Goal: Task Accomplishment & Management: Manage account settings

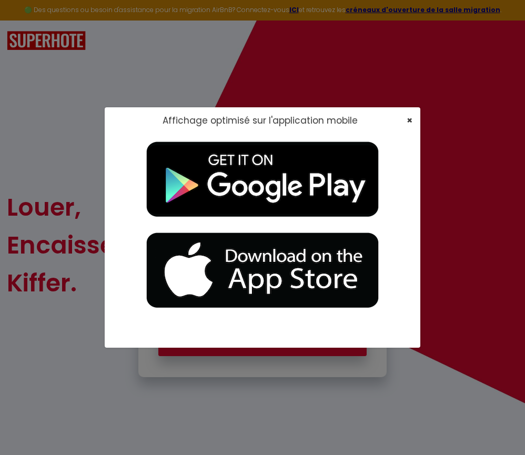
click at [410, 122] on span "×" at bounding box center [410, 120] width 6 height 13
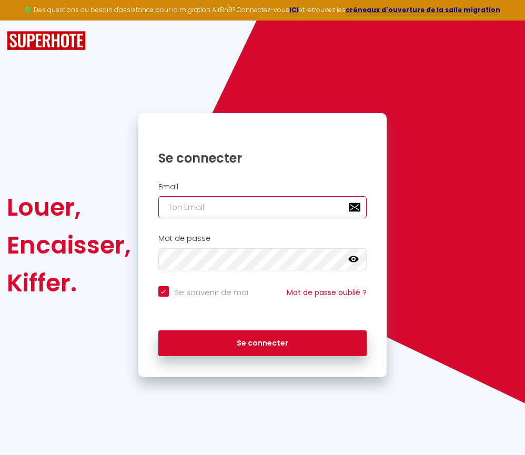
type input "seraf52@gmail.com"
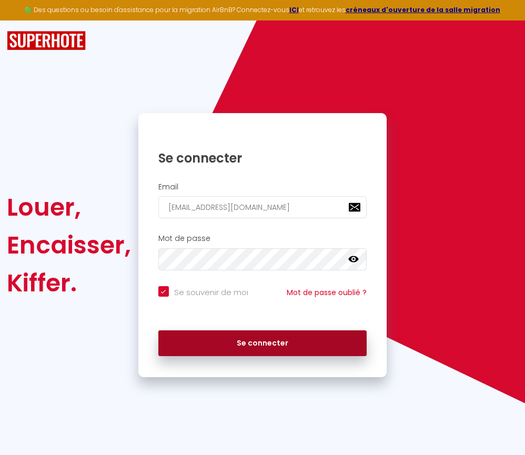
click at [271, 339] on button "Se connecter" at bounding box center [262, 343] width 209 height 26
checkbox input "true"
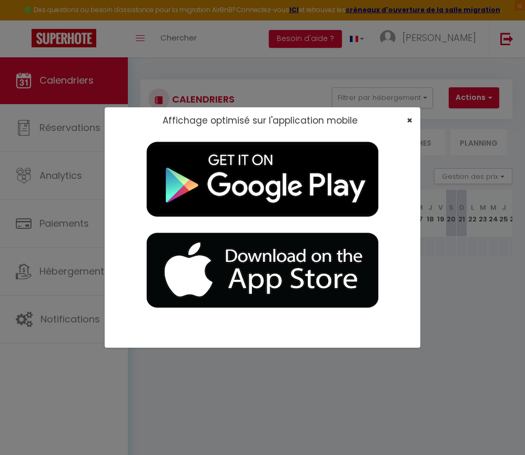
click at [409, 120] on span "×" at bounding box center [410, 120] width 6 height 13
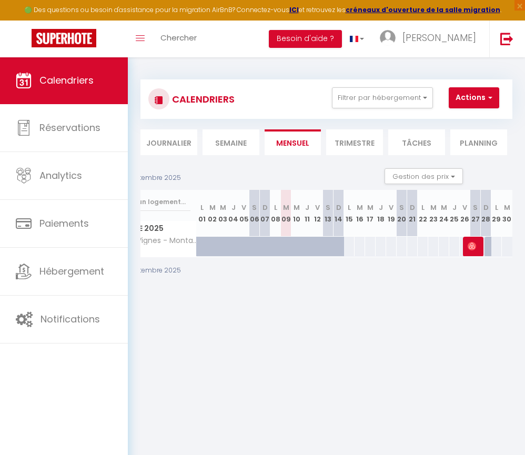
scroll to position [0, 49]
click at [509, 37] on img at bounding box center [506, 38] width 13 height 13
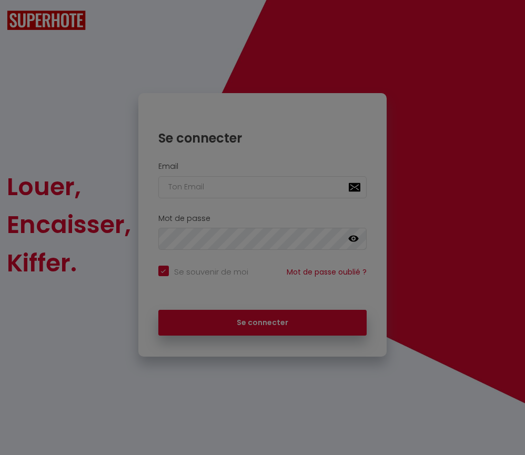
checkbox input "true"
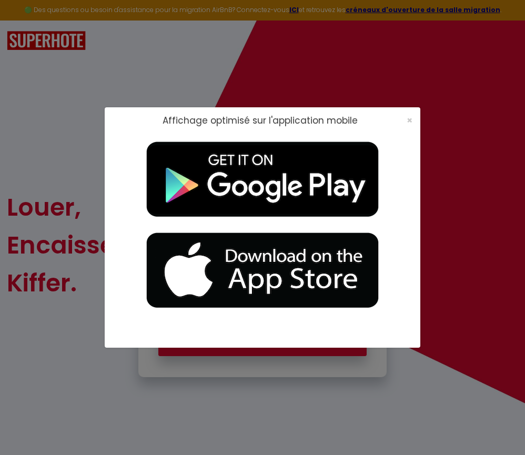
click at [409, 122] on span "×" at bounding box center [410, 120] width 6 height 13
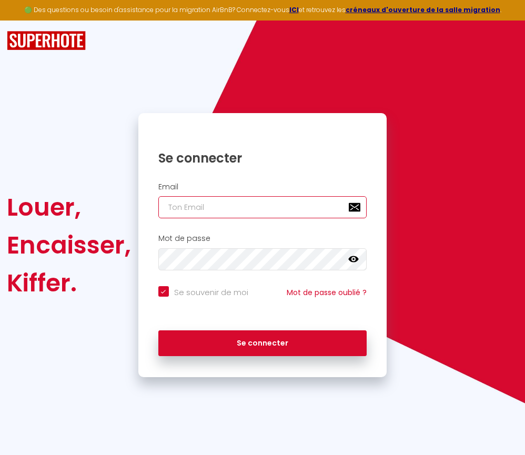
type input "seraf52@gmail.com"
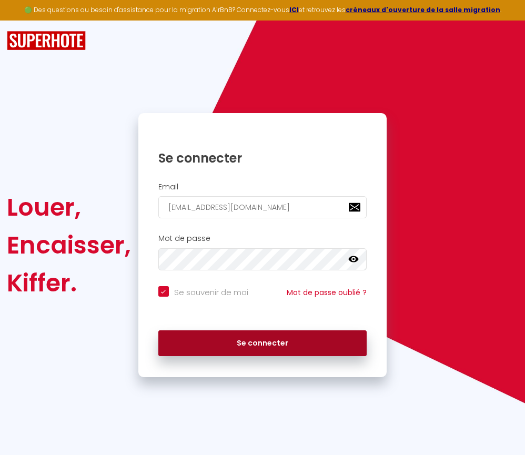
click at [278, 340] on button "Se connecter" at bounding box center [262, 343] width 209 height 26
checkbox input "true"
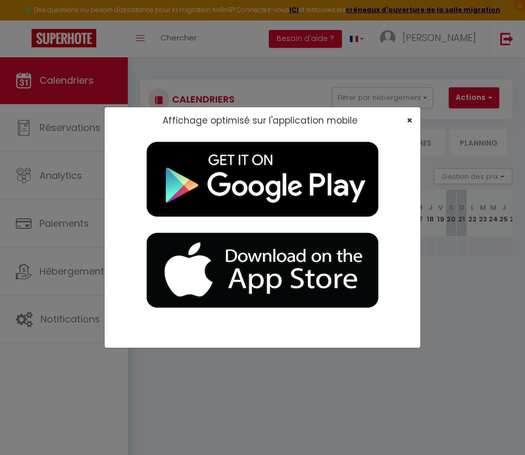
click at [409, 121] on span "×" at bounding box center [410, 120] width 6 height 13
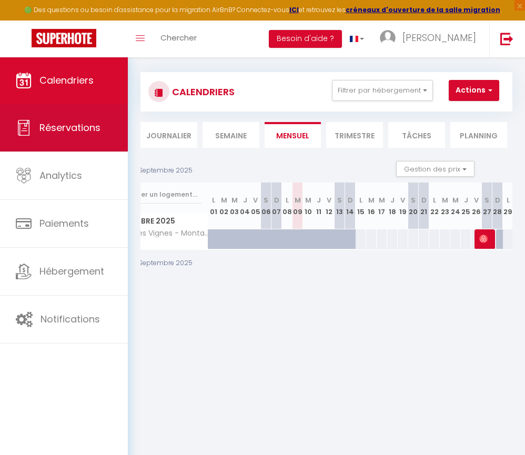
scroll to position [11, 1]
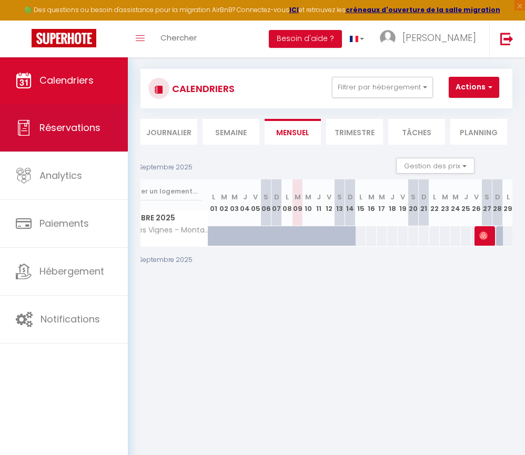
click at [38, 130] on link "Réservations" at bounding box center [64, 127] width 128 height 47
select select "not_cancelled"
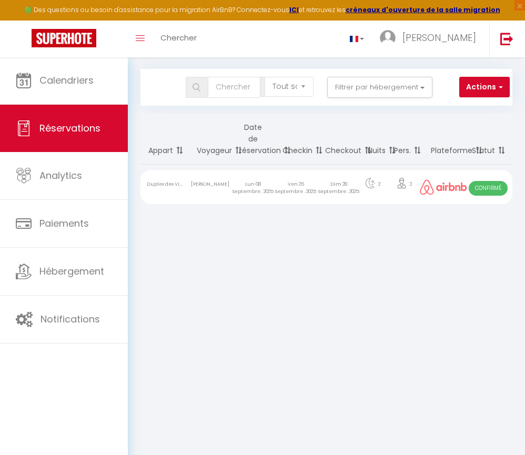
click at [300, 186] on div "Ven 26 Septembre . 2025" at bounding box center [296, 187] width 43 height 34
select select "OK"
select select "0"
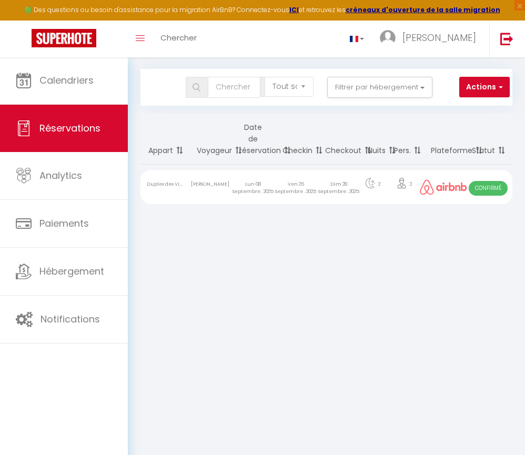
select select "1"
select select
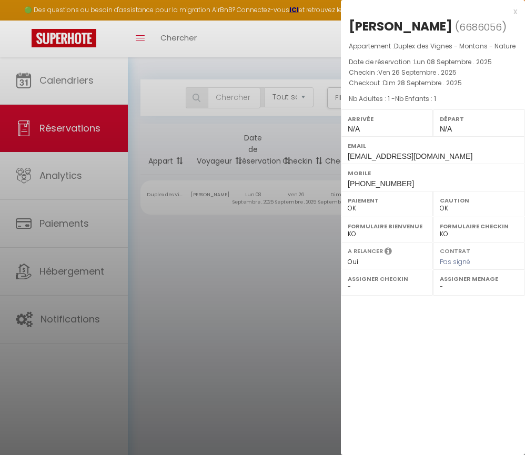
scroll to position [0, 0]
click at [514, 12] on div "x" at bounding box center [429, 11] width 176 height 13
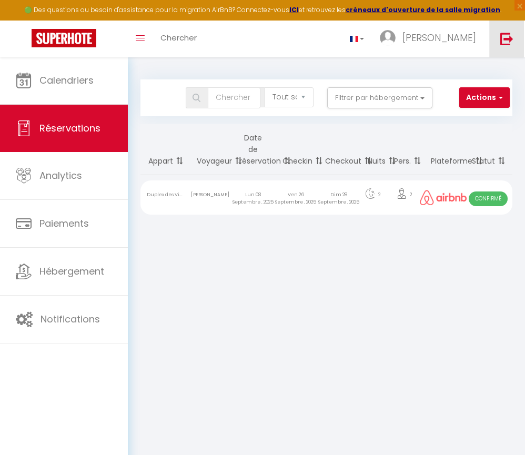
click at [500, 40] on img at bounding box center [506, 38] width 13 height 13
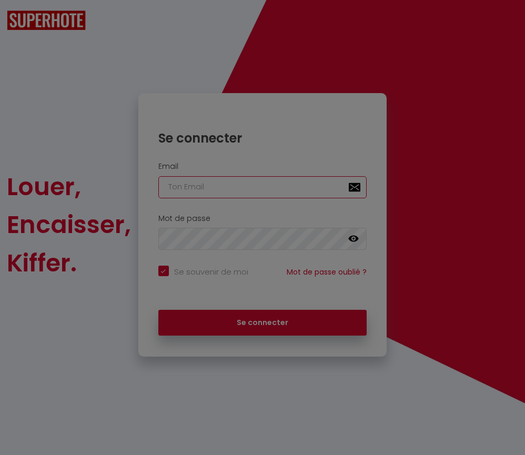
checkbox input "true"
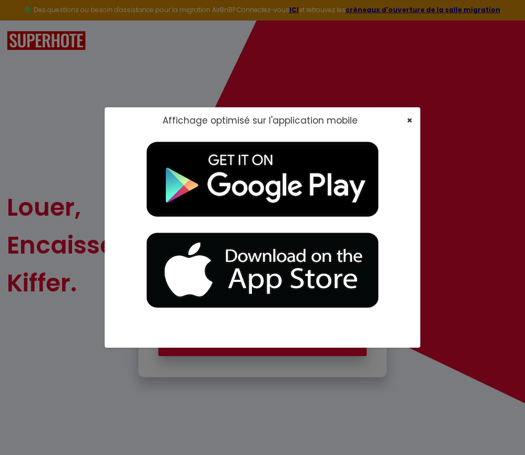
click at [409, 120] on span "×" at bounding box center [410, 120] width 6 height 13
click at [188, 274] on img at bounding box center [262, 270] width 263 height 91
